Goal: Navigation & Orientation: Understand site structure

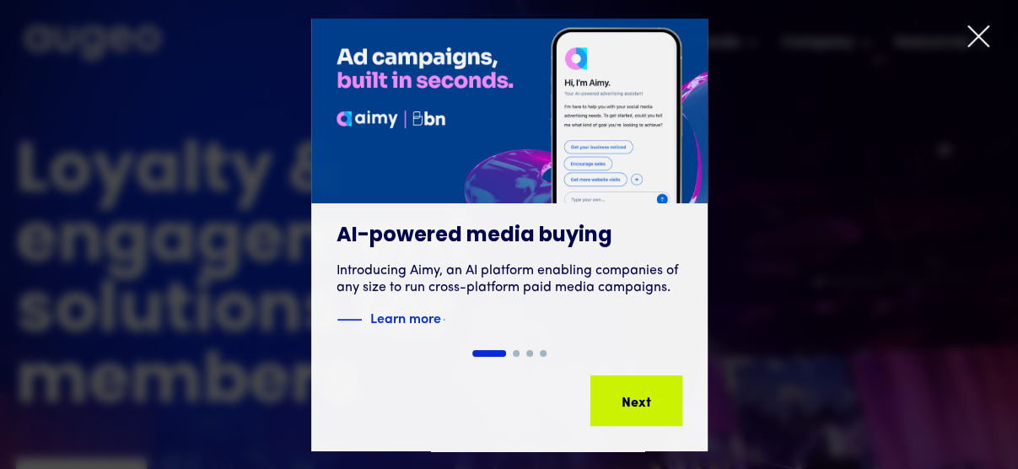
click at [983, 35] on icon at bounding box center [977, 36] width 25 height 25
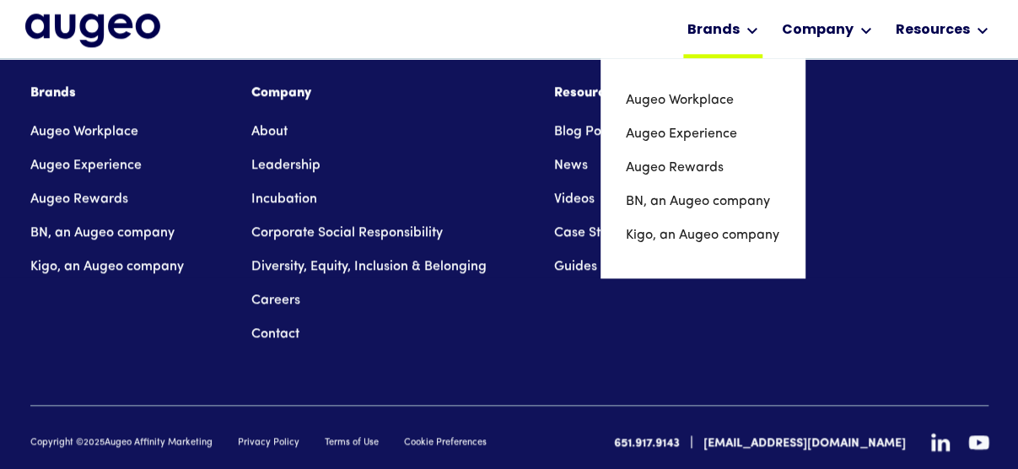
scroll to position [3939, 0]
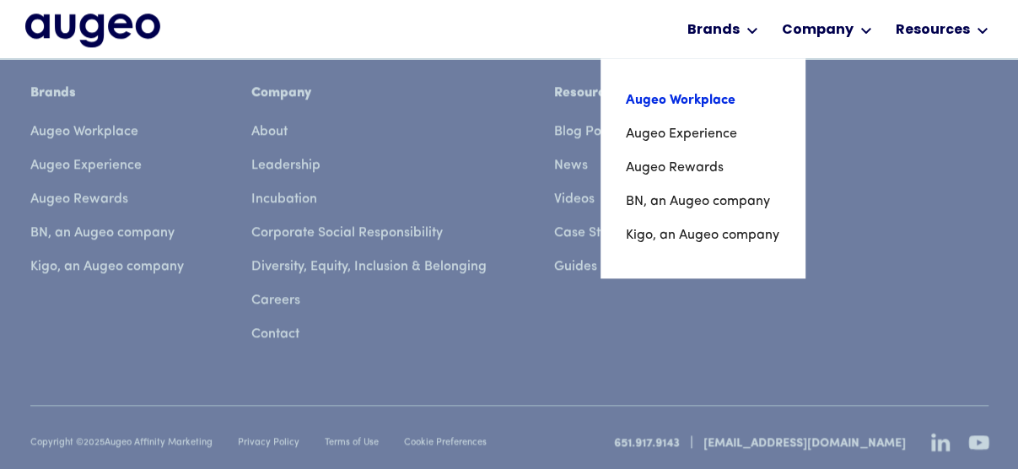
click at [705, 95] on link "Augeo Workplace" at bounding box center [702, 100] width 153 height 34
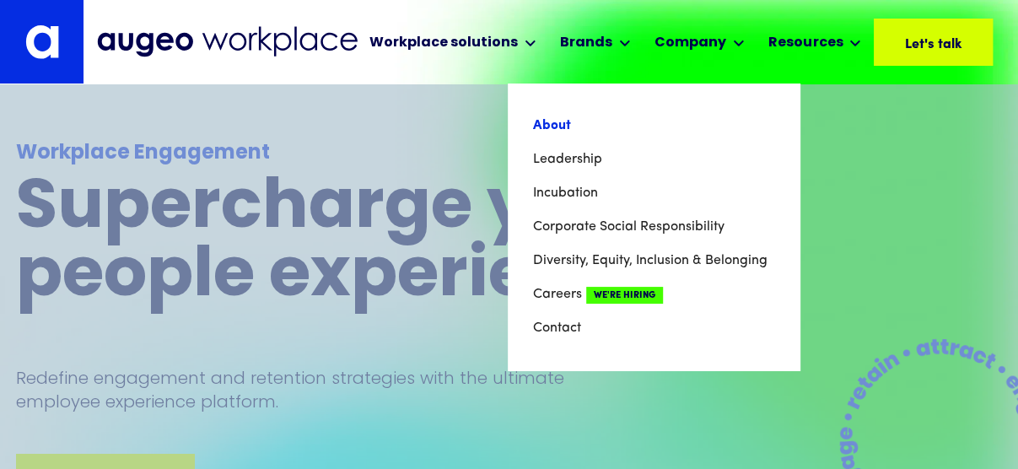
click at [551, 131] on link "About" at bounding box center [653, 126] width 241 height 34
